Goal: Information Seeking & Learning: Check status

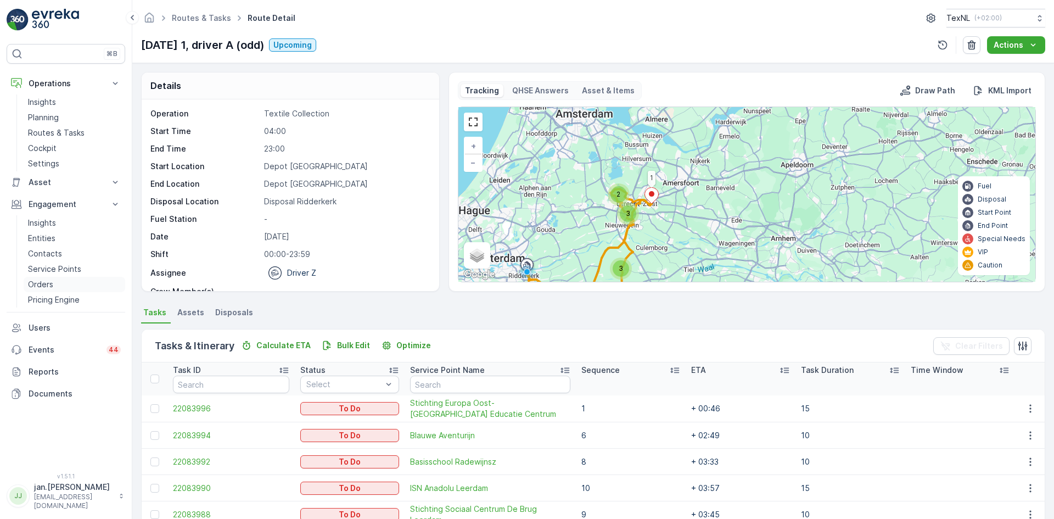
click at [45, 284] on p "Orders" at bounding box center [40, 284] width 25 height 11
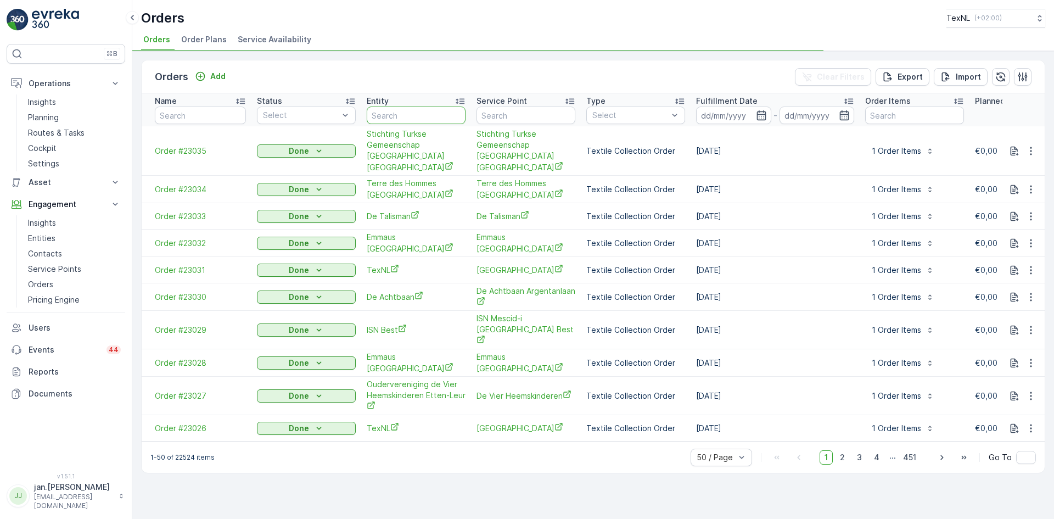
click at [412, 117] on input "text" at bounding box center [416, 115] width 99 height 18
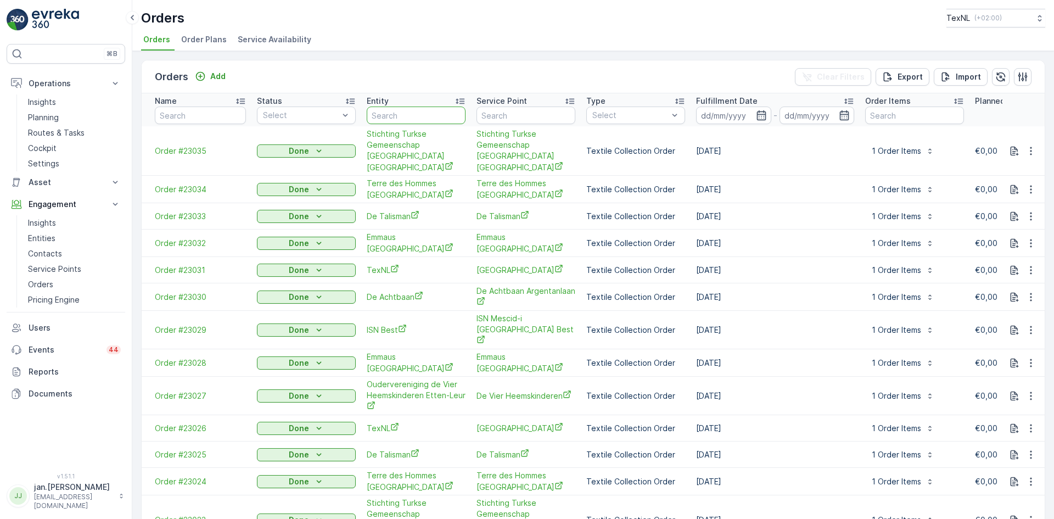
click at [408, 115] on input "text" at bounding box center [416, 115] width 99 height 18
type input "rad"
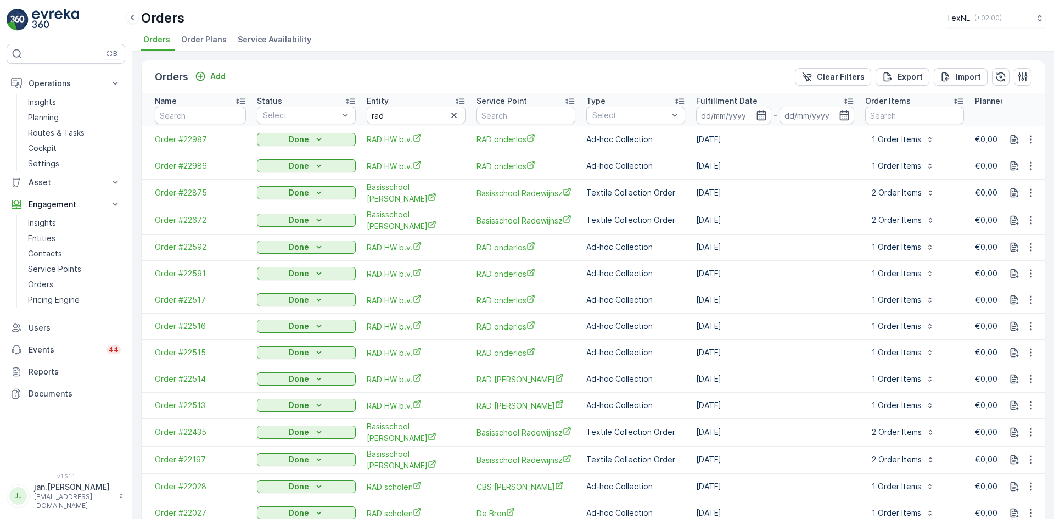
click at [723, 102] on p "Fulfillment Date" at bounding box center [726, 101] width 61 height 11
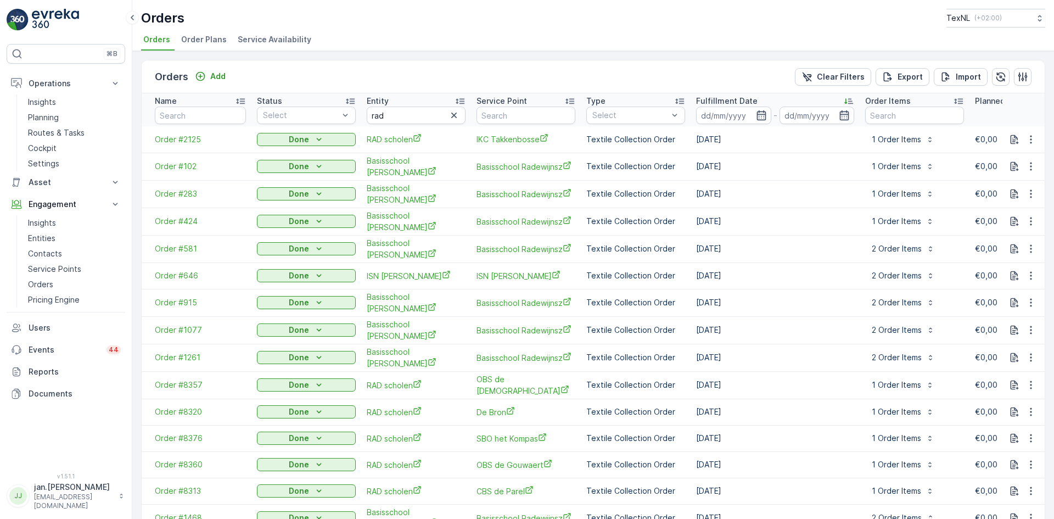
click at [728, 100] on p "Fulfillment Date" at bounding box center [726, 101] width 61 height 11
